Goal: Task Accomplishment & Management: Manage account settings

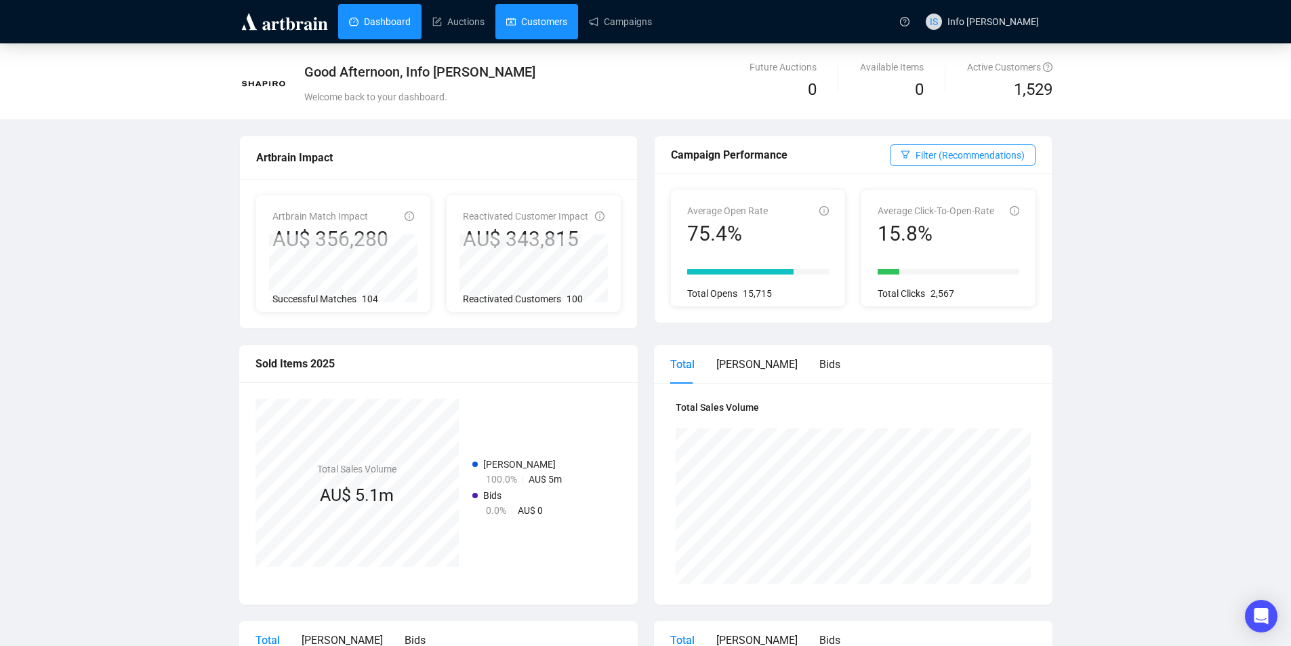
click at [532, 16] on link "Customers" at bounding box center [536, 21] width 61 height 35
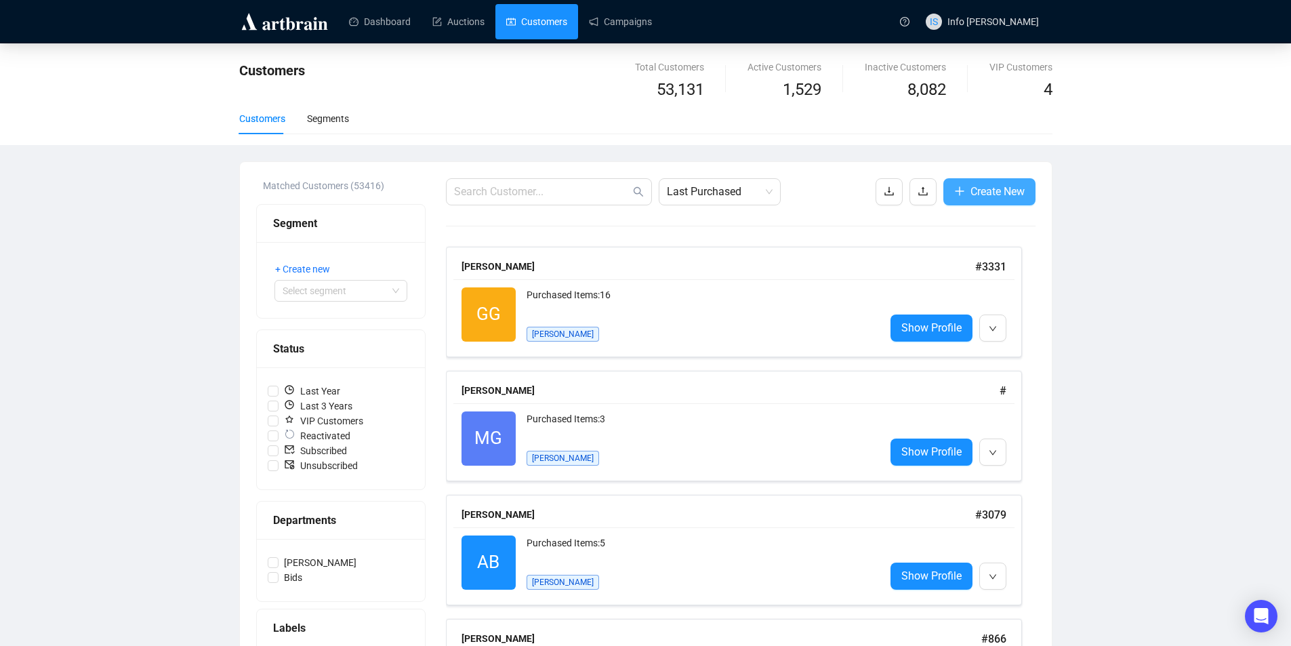
click at [1010, 190] on span "Create New" at bounding box center [998, 191] width 54 height 17
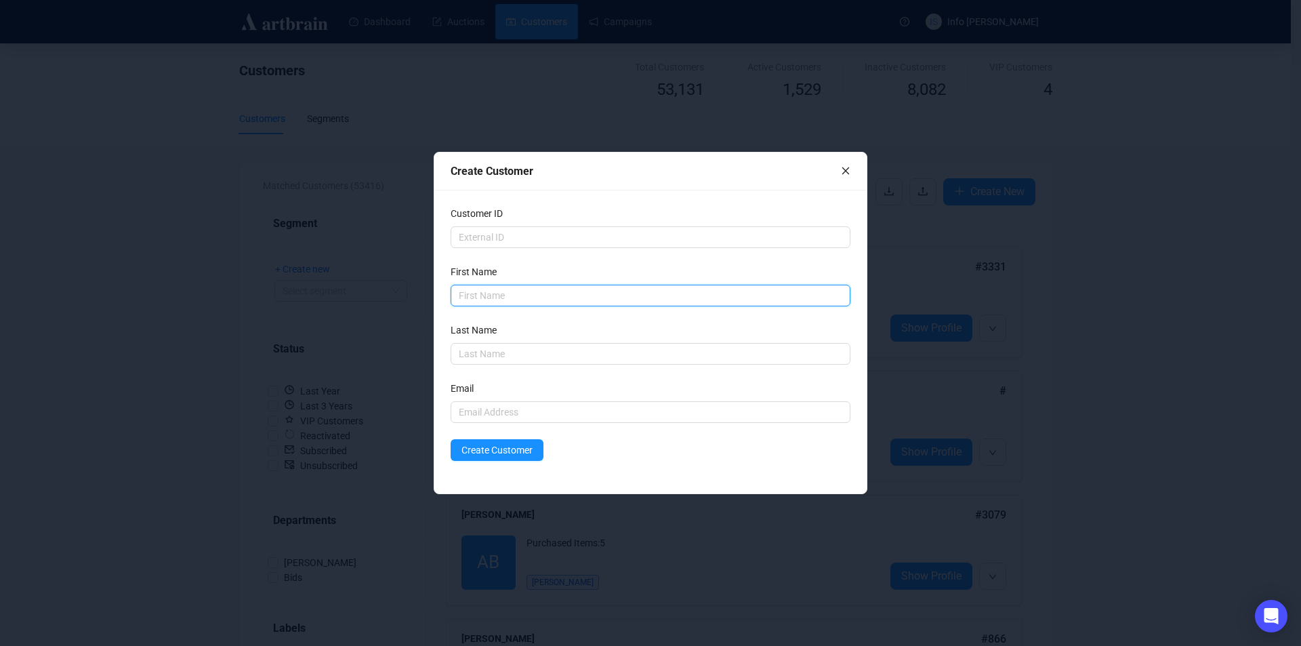
click at [482, 291] on input "text" at bounding box center [651, 296] width 400 height 22
type input "[PERSON_NAME]"
paste input "Ophir-Verheyden"
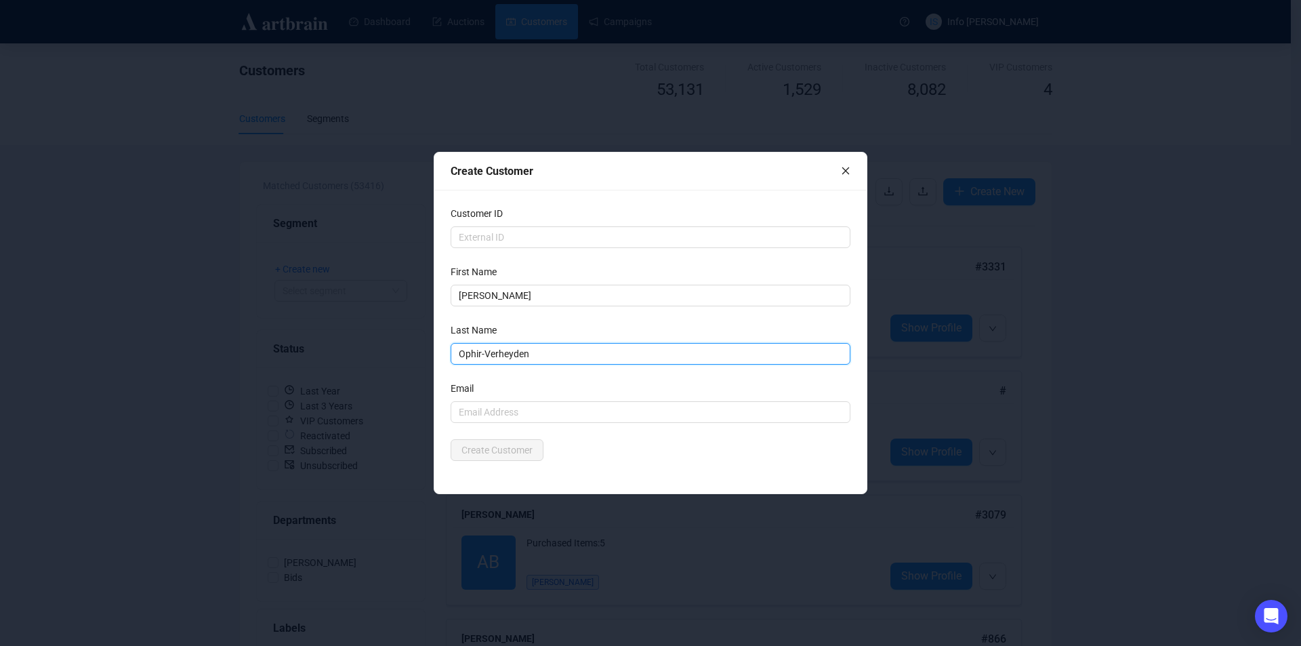
type input "Ophir-Verheyden"
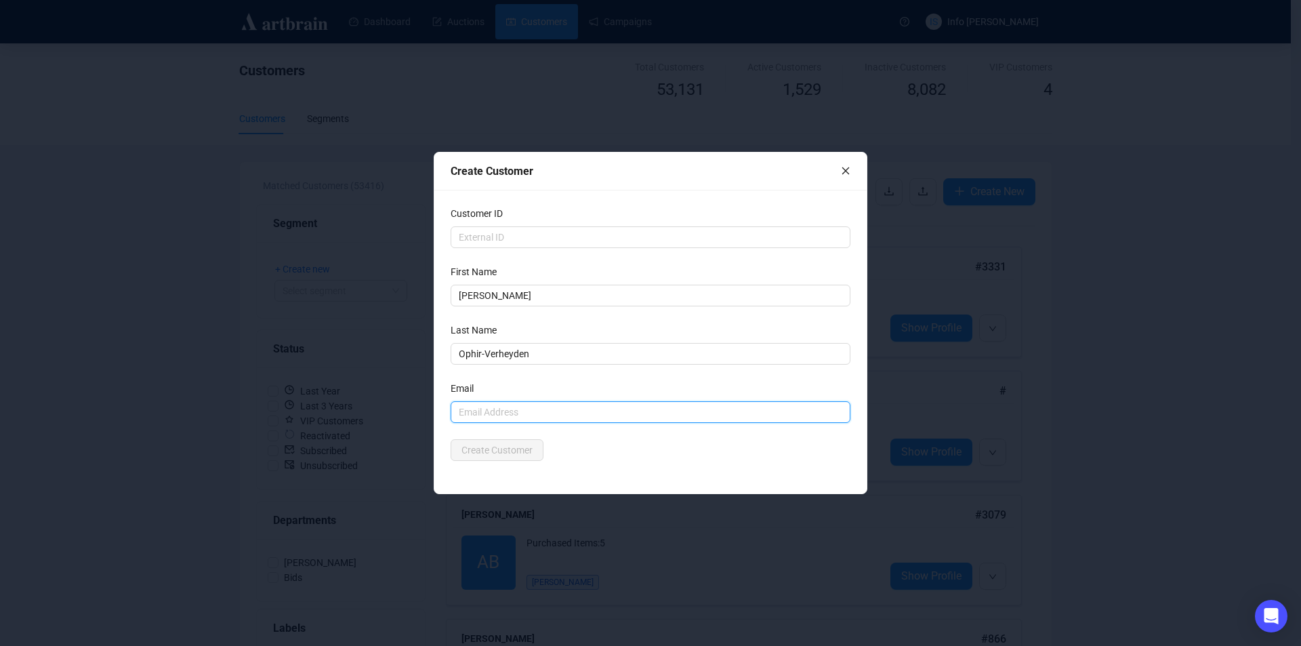
click at [538, 415] on input "text" at bounding box center [651, 412] width 400 height 22
paste input "[EMAIL_ADDRESS][DOMAIN_NAME]>"
type input "[EMAIL_ADDRESS][DOMAIN_NAME]"
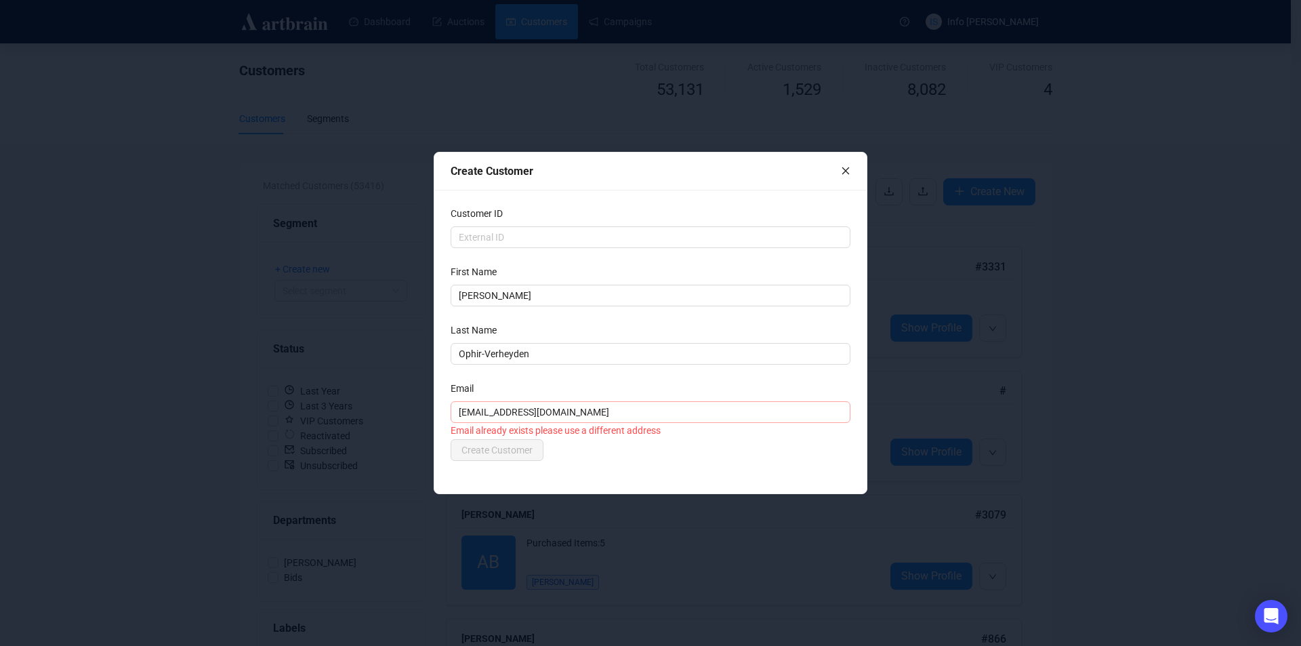
drag, startPoint x: 479, startPoint y: 398, endPoint x: 473, endPoint y: 403, distance: 7.7
click at [478, 399] on div "Email" at bounding box center [651, 391] width 400 height 20
click at [461, 410] on input "[EMAIL_ADDRESS][DOMAIN_NAME]" at bounding box center [651, 412] width 400 height 22
click at [460, 410] on input "[EMAIL_ADDRESS][DOMAIN_NAME]" at bounding box center [651, 412] width 400 height 22
click at [847, 169] on icon "close" at bounding box center [845, 170] width 9 height 9
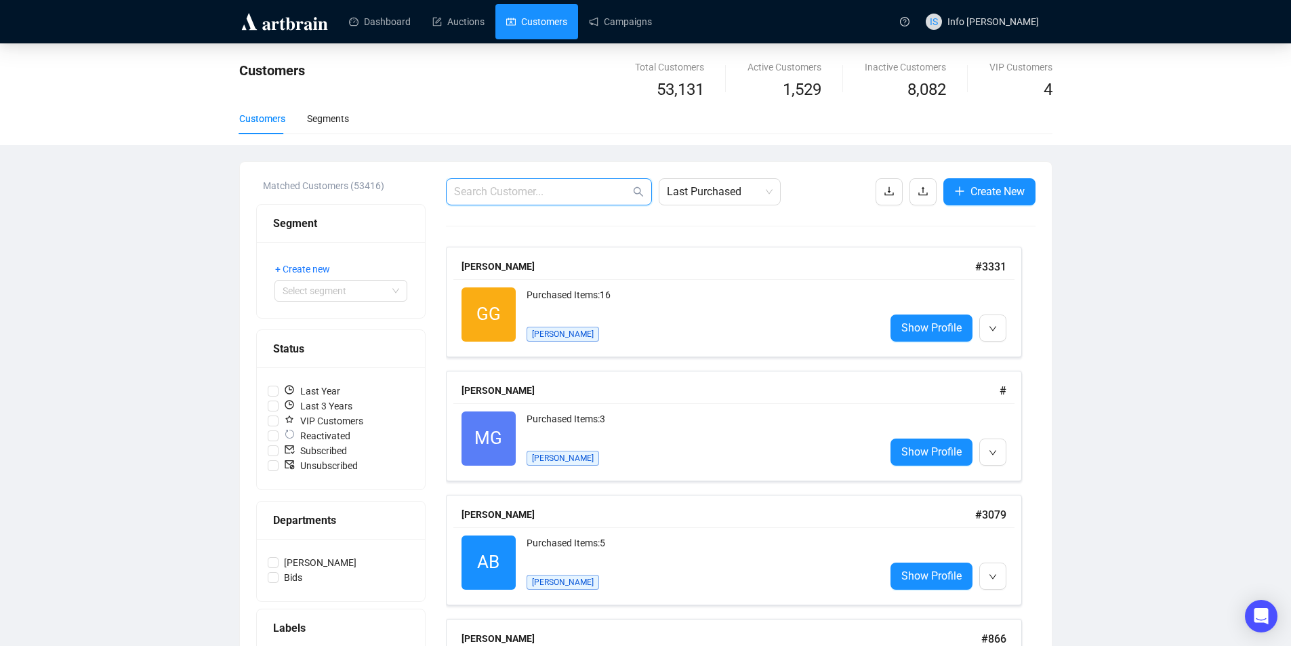
click at [500, 195] on input "text" at bounding box center [542, 192] width 176 height 16
paste input "[EMAIL_ADDRESS][DOMAIN_NAME]>"
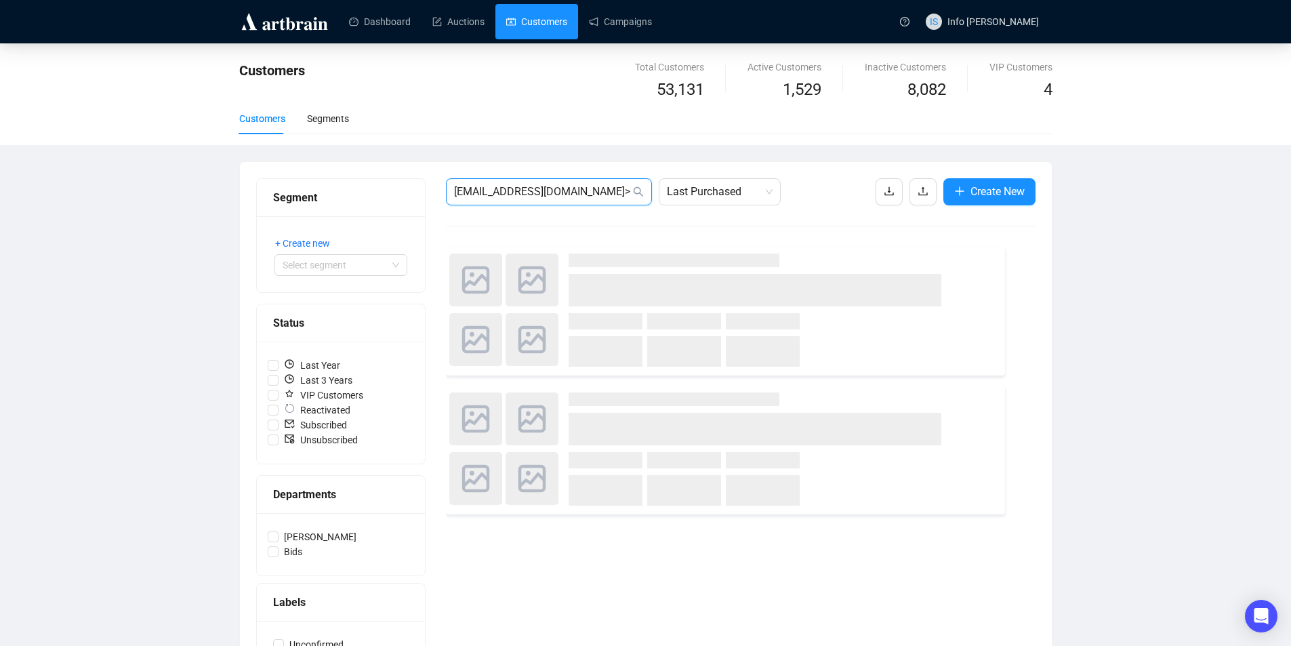
click at [613, 196] on input "[EMAIL_ADDRESS][DOMAIN_NAME]> '" at bounding box center [542, 192] width 176 height 16
click at [611, 199] on input "[EMAIL_ADDRESS][DOMAIN_NAME]'" at bounding box center [542, 192] width 176 height 16
type input "[EMAIL_ADDRESS][DOMAIN_NAME]"
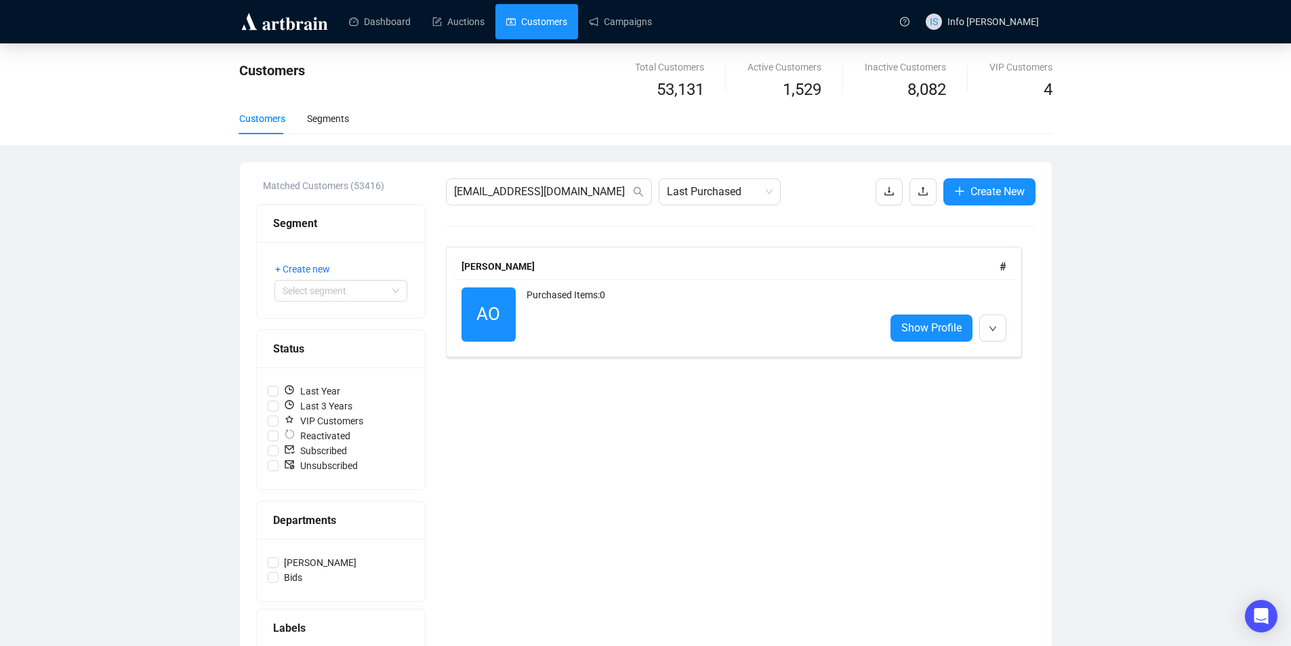
click at [757, 271] on div "[PERSON_NAME]" at bounding box center [731, 266] width 538 height 15
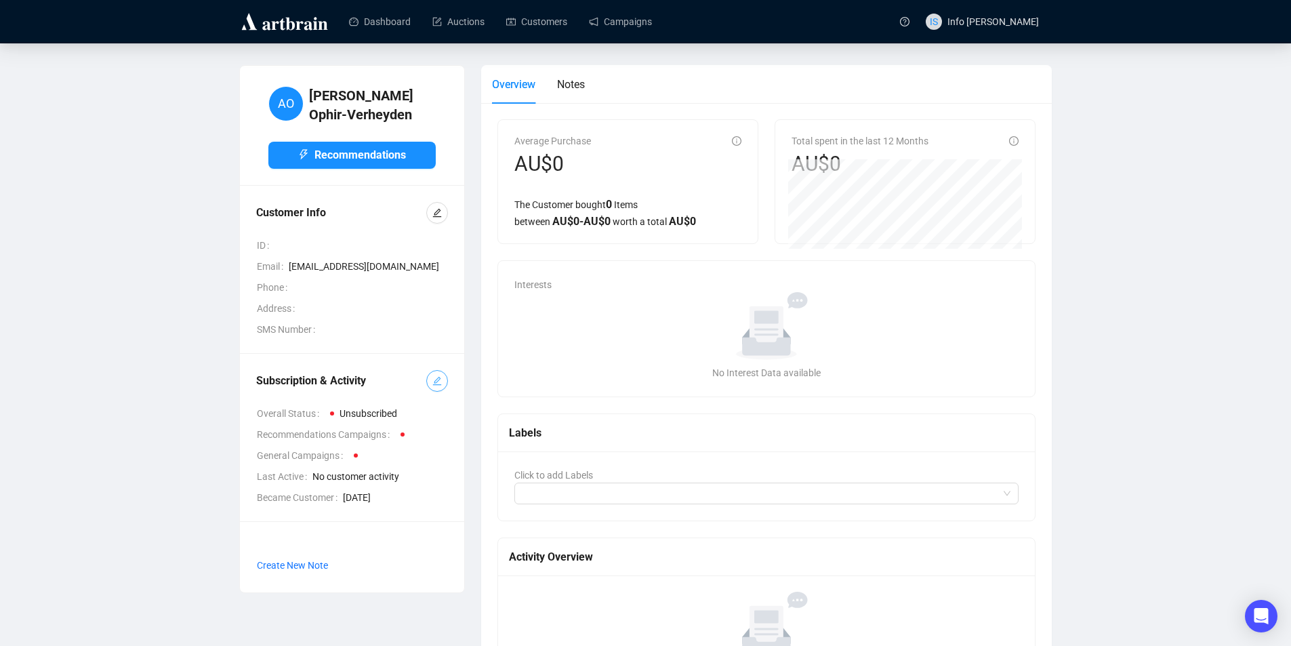
click at [439, 373] on span "button" at bounding box center [436, 380] width 9 height 15
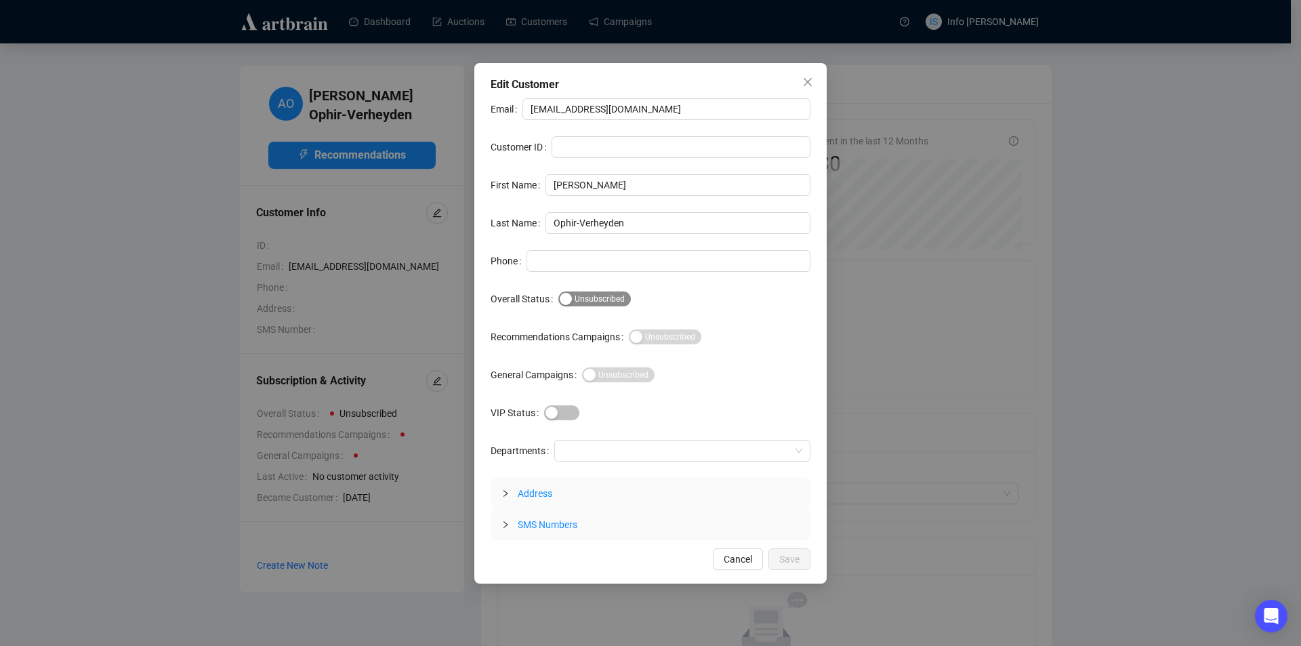
click at [563, 304] on div "button" at bounding box center [566, 299] width 12 height 12
click at [800, 554] on button "Save" at bounding box center [790, 559] width 42 height 22
